Goal: Use online tool/utility: Utilize a website feature to perform a specific function

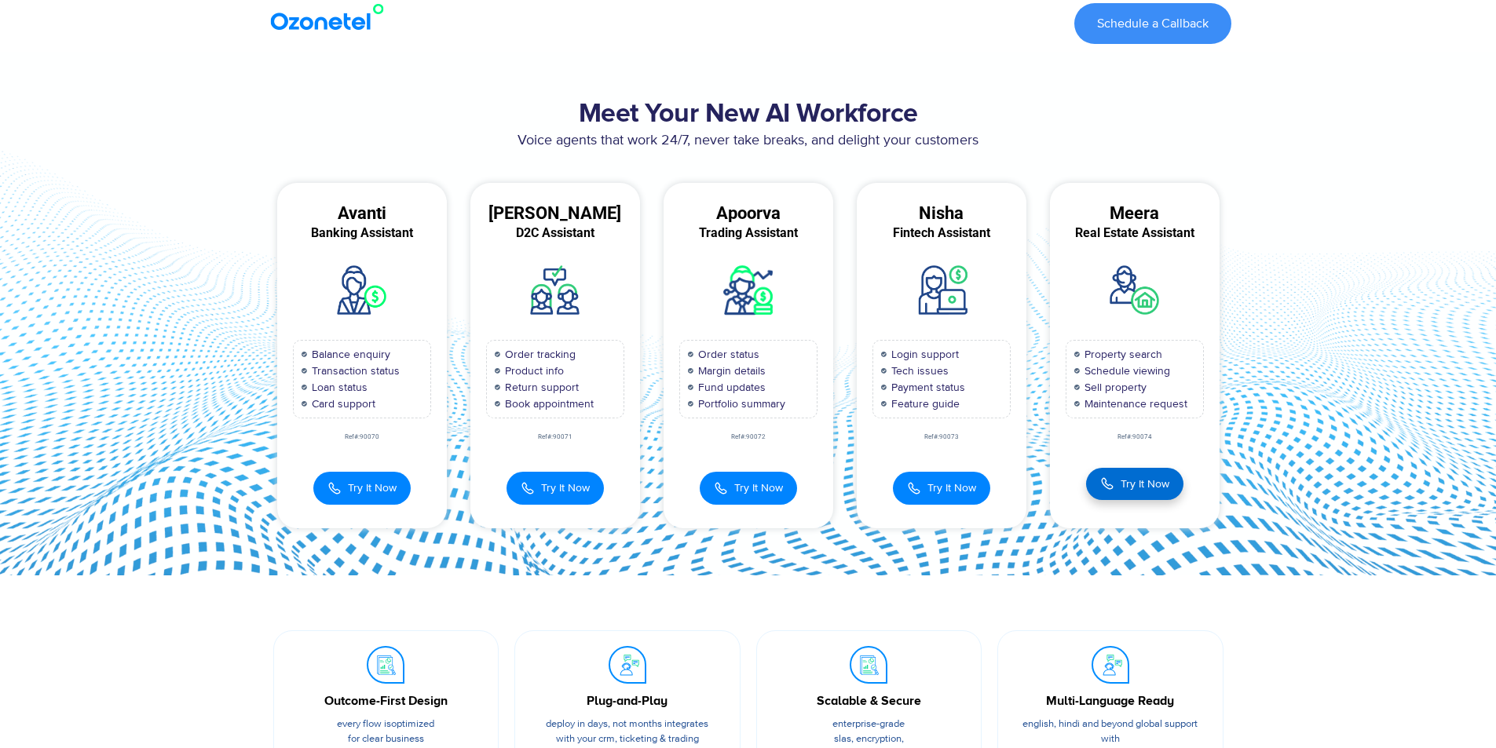
click at [1169, 476] on button "Try It Now" at bounding box center [1134, 484] width 97 height 32
click at [1169, 476] on button "Try It Now" at bounding box center [1135, 484] width 94 height 32
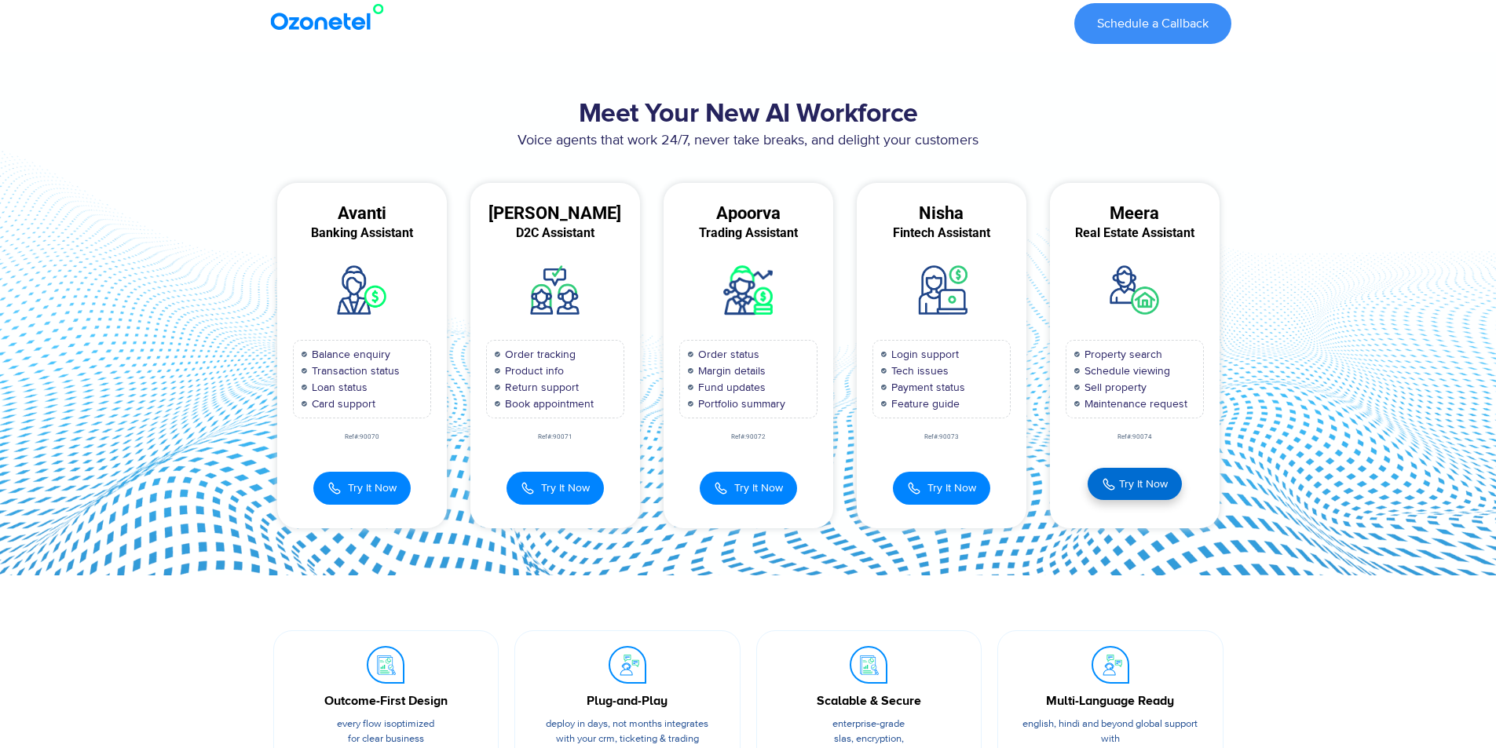
click at [1169, 476] on button "Try It Now" at bounding box center [1135, 484] width 94 height 32
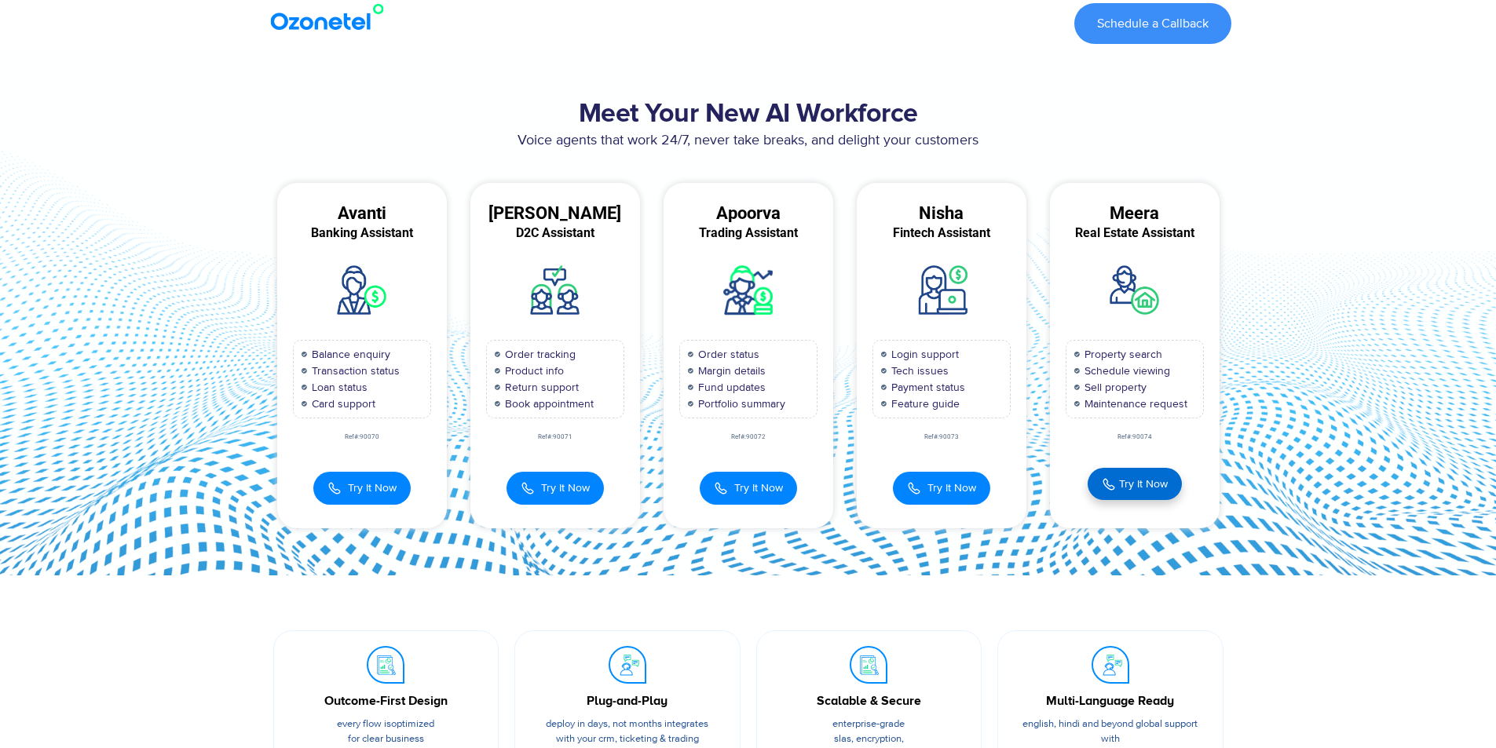
click at [1169, 476] on button "Try It Now" at bounding box center [1135, 484] width 94 height 32
